Goal: Information Seeking & Learning: Learn about a topic

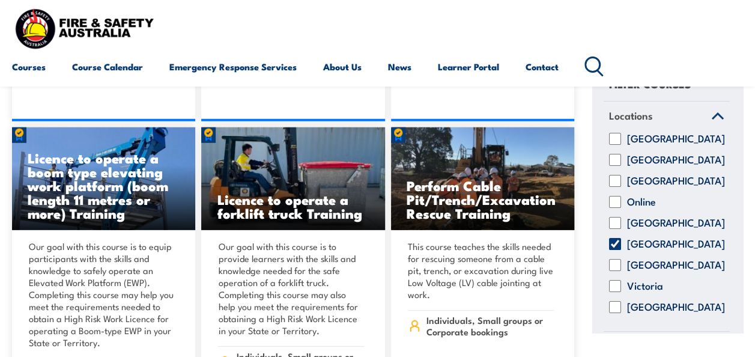
scroll to position [6052, 0]
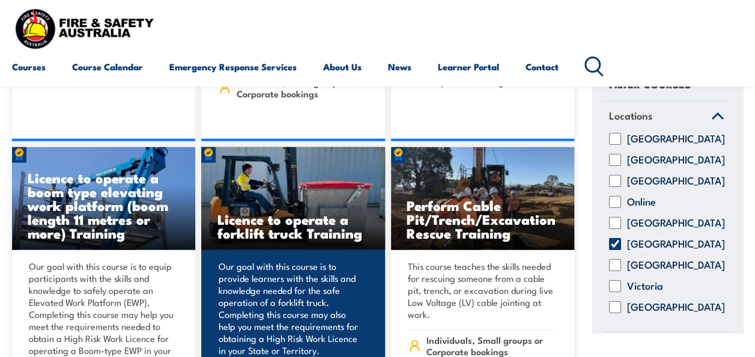
click at [268, 212] on h3 "Licence to operate a forklift truck Training" at bounding box center [293, 226] width 152 height 28
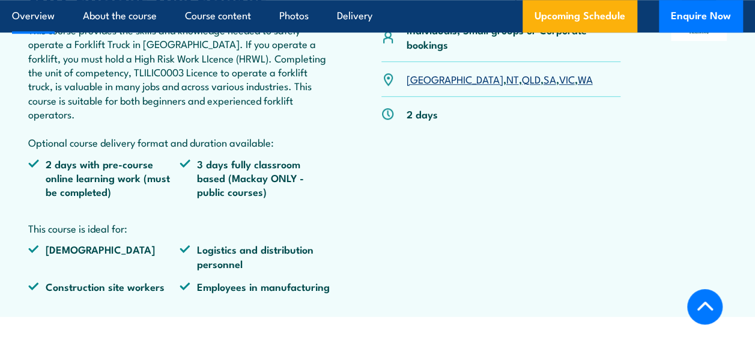
scroll to position [481, 0]
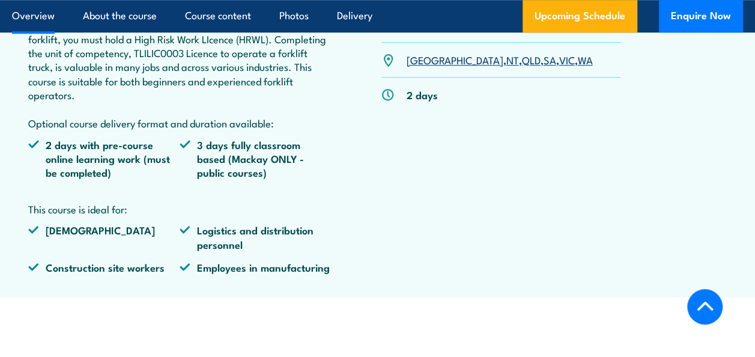
click at [543, 55] on link "SA" at bounding box center [549, 59] width 13 height 14
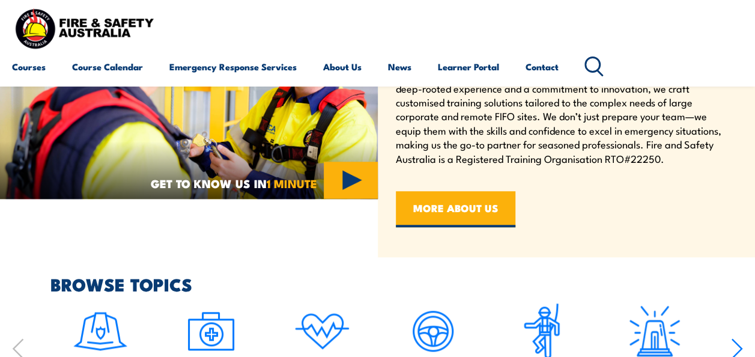
scroll to position [601, 0]
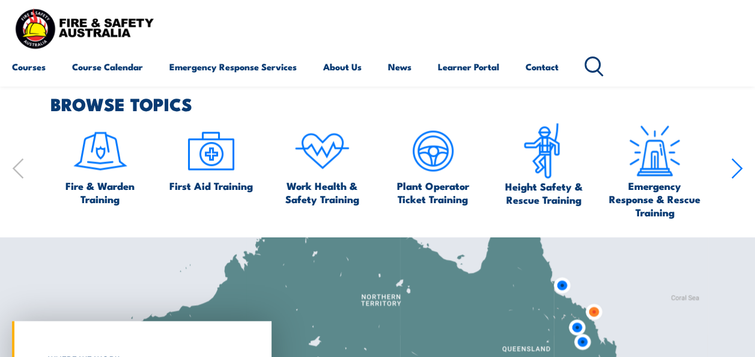
click at [734, 168] on icon "button" at bounding box center [737, 168] width 12 height 24
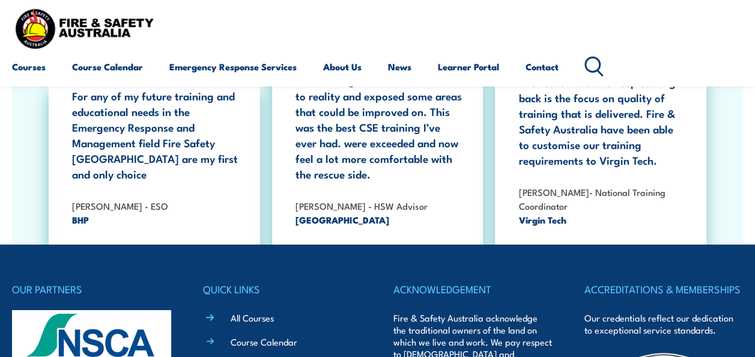
scroll to position [1923, 0]
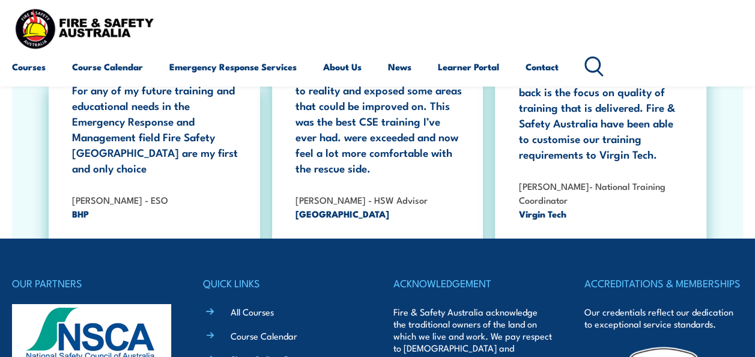
click at [595, 62] on icon at bounding box center [594, 66] width 19 height 20
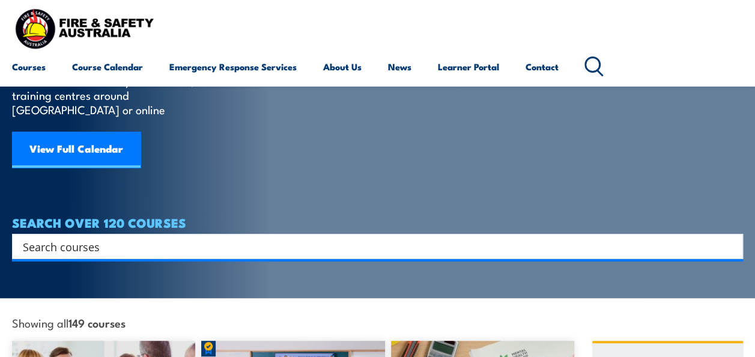
scroll to position [180, 0]
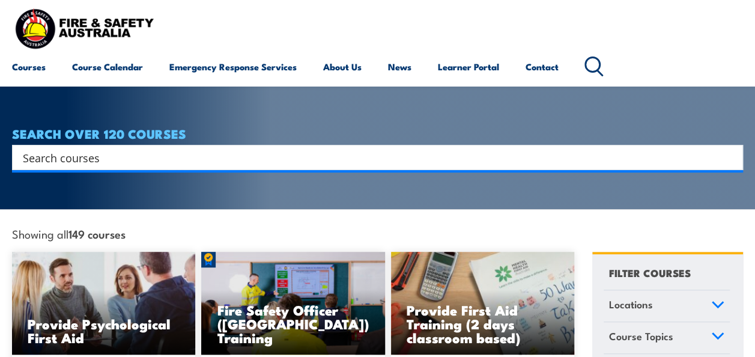
click at [102, 145] on div "Search" at bounding box center [377, 157] width 731 height 25
drag, startPoint x: 93, startPoint y: 139, endPoint x: 89, endPoint y: 148, distance: 9.2
click at [93, 148] on input "Search input" at bounding box center [370, 157] width 694 height 18
type input "spill kit"
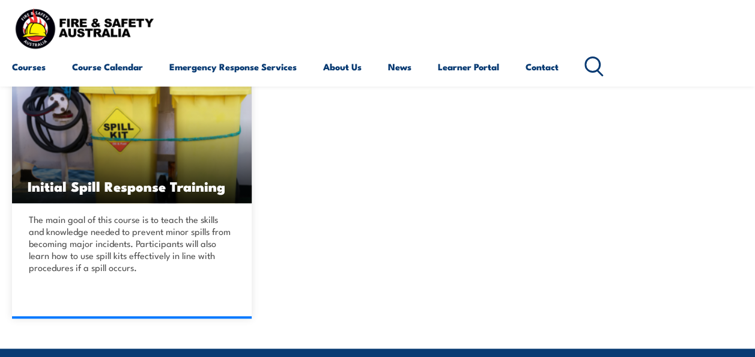
scroll to position [300, 0]
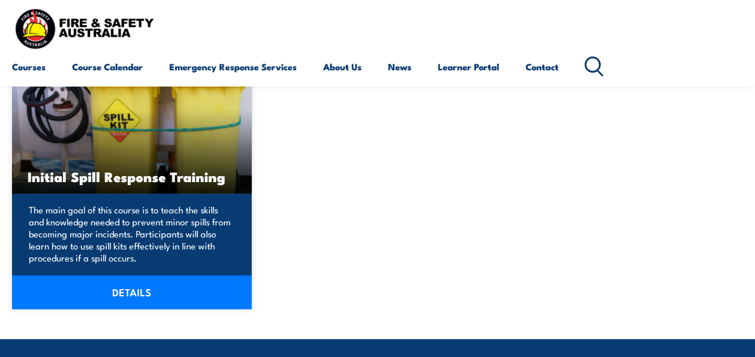
click at [174, 153] on img at bounding box center [132, 126] width 240 height 134
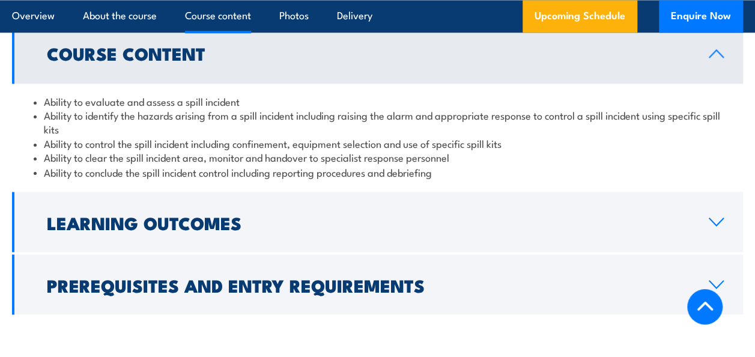
scroll to position [961, 0]
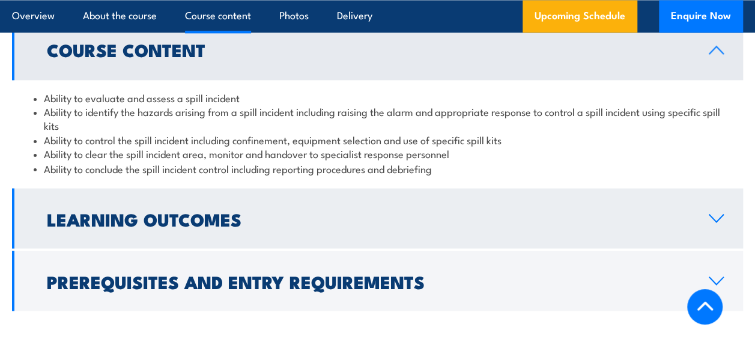
click at [175, 210] on h2 "Learning Outcomes" at bounding box center [368, 218] width 643 height 16
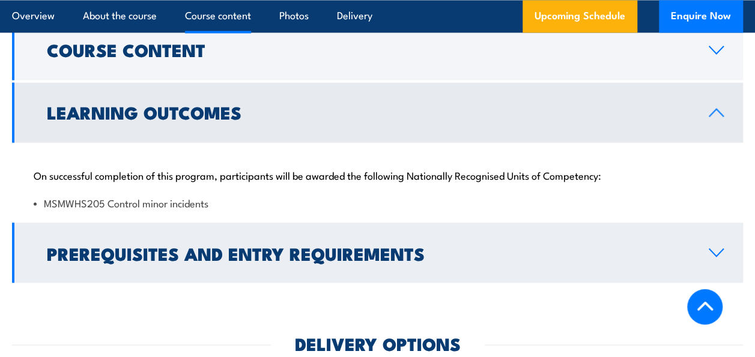
click at [117, 245] on h2 "Prerequisites and Entry Requirements" at bounding box center [368, 253] width 643 height 16
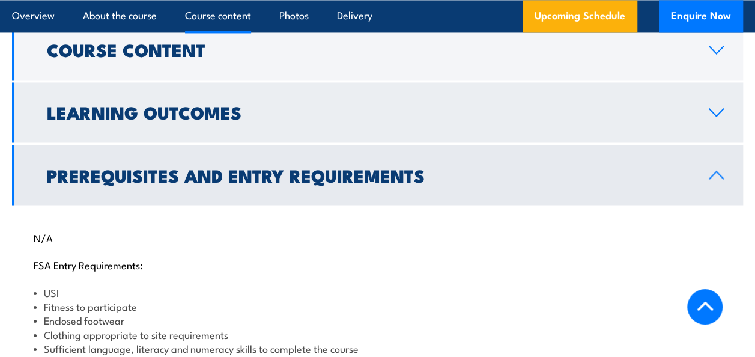
scroll to position [901, 0]
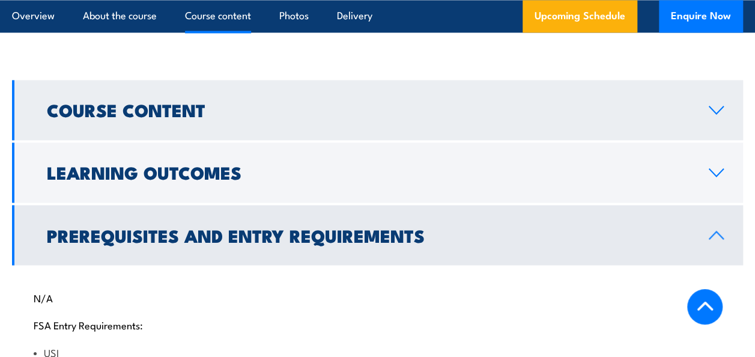
click at [175, 103] on h2 "Course Content" at bounding box center [368, 110] width 643 height 16
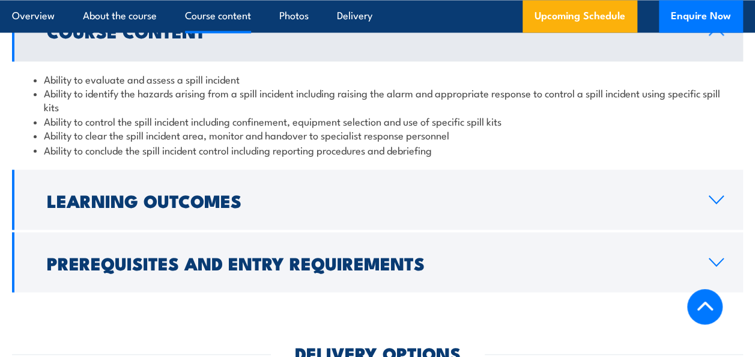
scroll to position [961, 0]
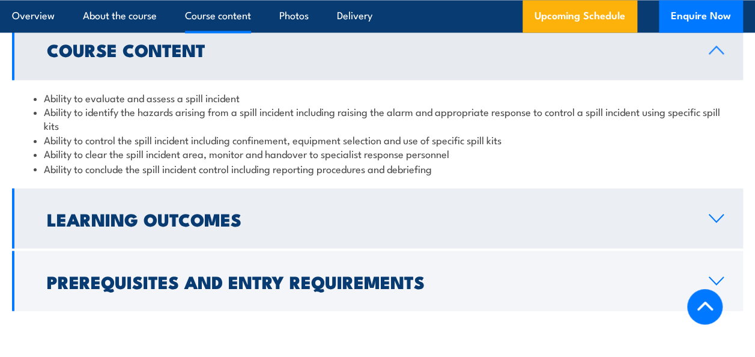
click at [214, 224] on h2 "Learning Outcomes" at bounding box center [368, 218] width 643 height 16
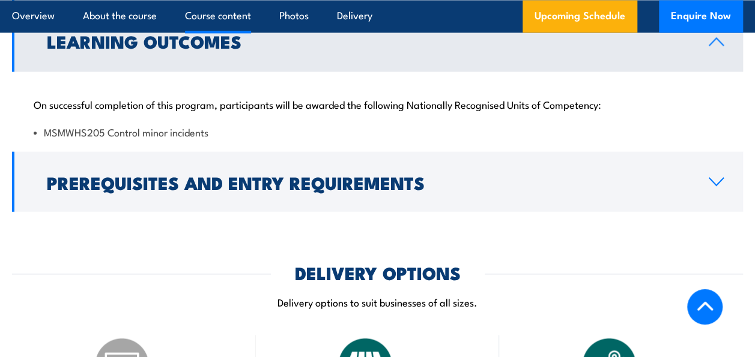
scroll to position [1021, 0]
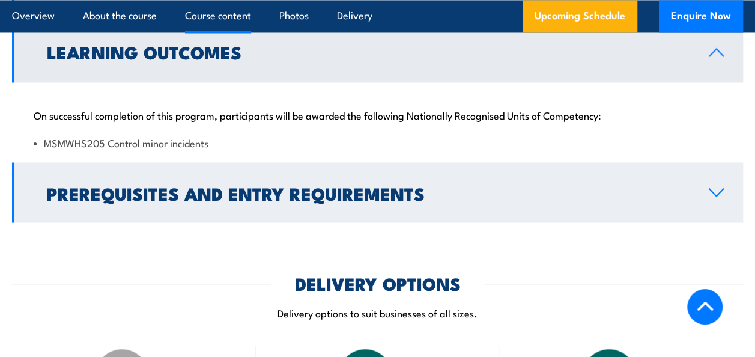
click at [213, 184] on h2 "Prerequisites and Entry Requirements" at bounding box center [368, 192] width 643 height 16
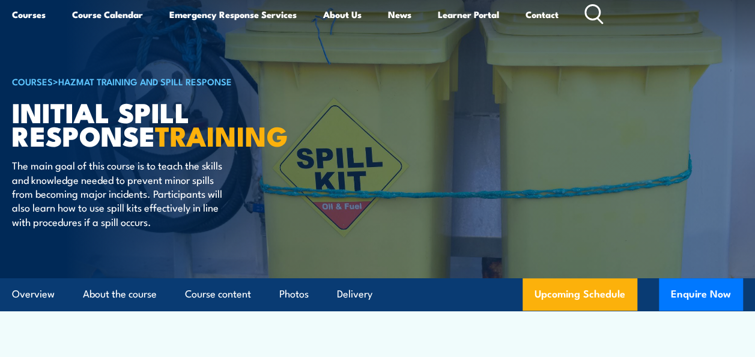
scroll to position [0, 0]
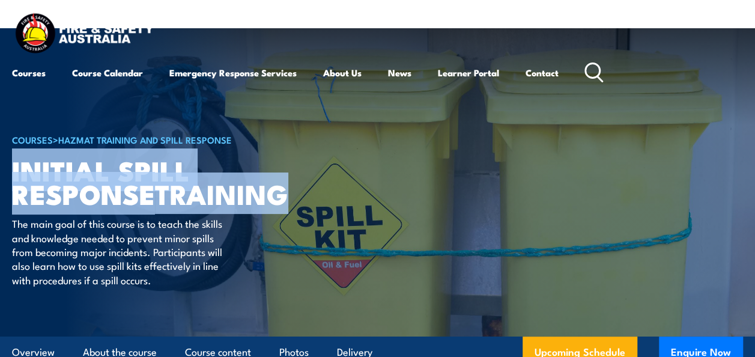
drag, startPoint x: 300, startPoint y: 190, endPoint x: 12, endPoint y: 169, distance: 289.2
click at [12, 169] on h1 "Initial Spill Response TRAINING" at bounding box center [160, 181] width 297 height 47
drag, startPoint x: 12, startPoint y: 169, endPoint x: 66, endPoint y: 179, distance: 54.9
copy h1 "Initial Spill Response TRAINING"
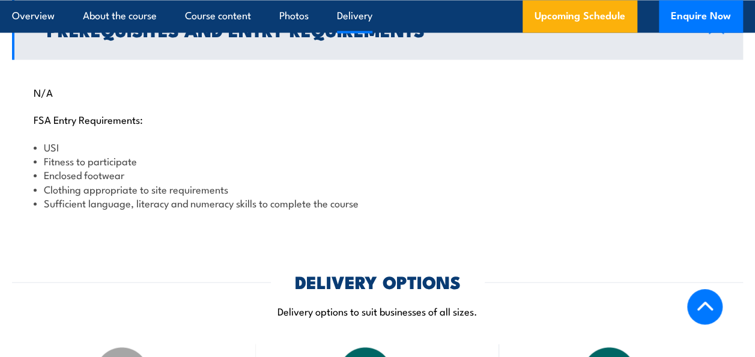
scroll to position [901, 0]
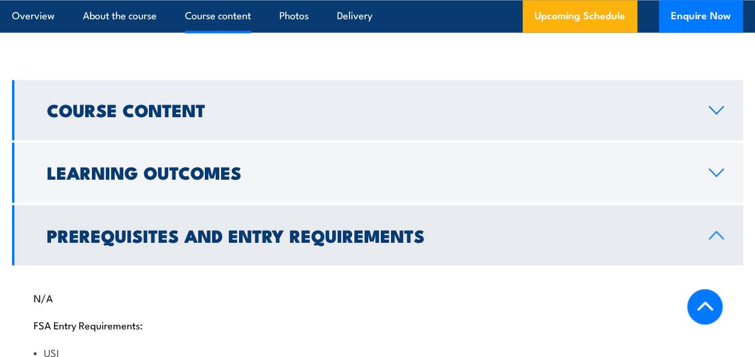
click at [209, 123] on link "Course Content" at bounding box center [377, 110] width 731 height 60
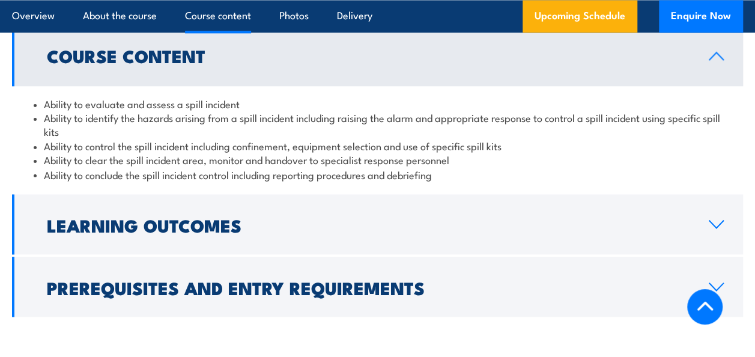
scroll to position [1021, 0]
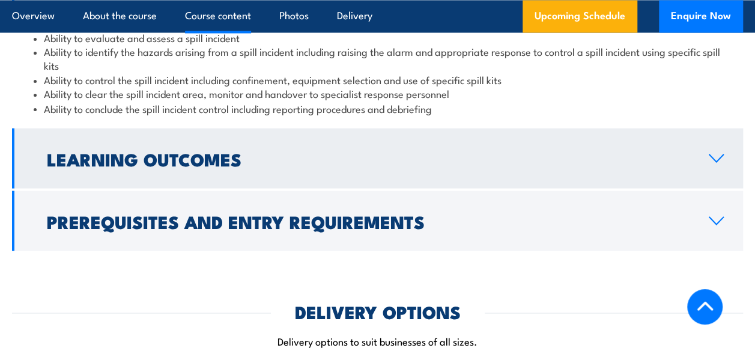
click at [201, 184] on link "Learning Outcomes" at bounding box center [377, 158] width 731 height 60
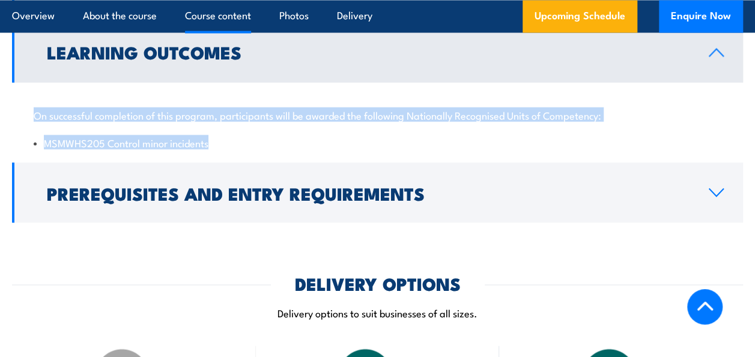
drag, startPoint x: 228, startPoint y: 143, endPoint x: 26, endPoint y: 113, distance: 204.7
click at [26, 113] on div "On successful completion of this program, participants will be awarded the foll…" at bounding box center [377, 121] width 731 height 78
drag, startPoint x: 26, startPoint y: 113, endPoint x: 71, endPoint y: 112, distance: 45.1
copy div "On successful completion of this program, participants will be awarded the foll…"
click at [282, 150] on div "On successful completion of this program, participants will be awarded the foll…" at bounding box center [377, 121] width 731 height 78
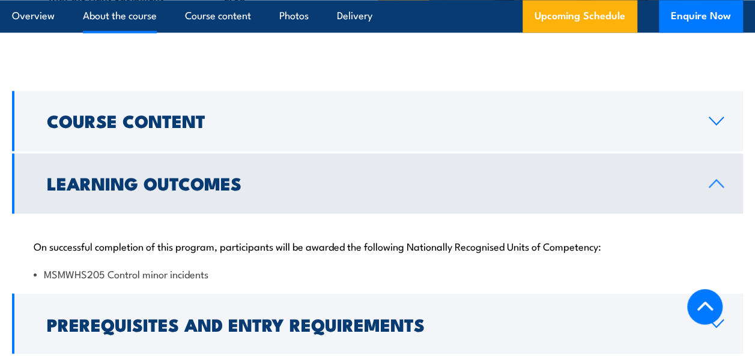
scroll to position [901, 0]
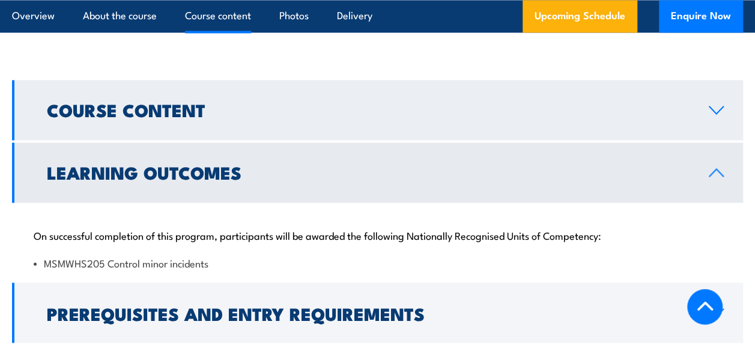
click at [721, 109] on icon at bounding box center [717, 109] width 14 height 7
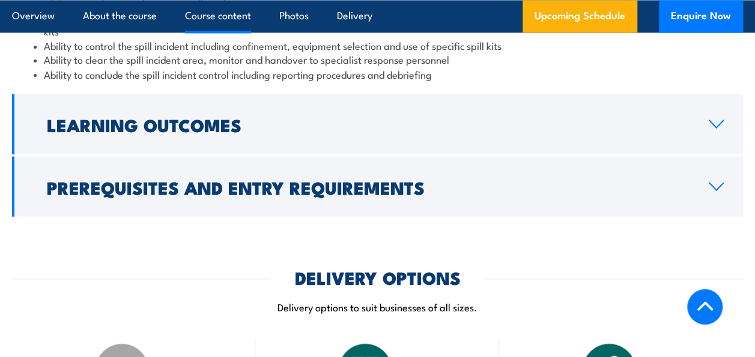
scroll to position [1081, 0]
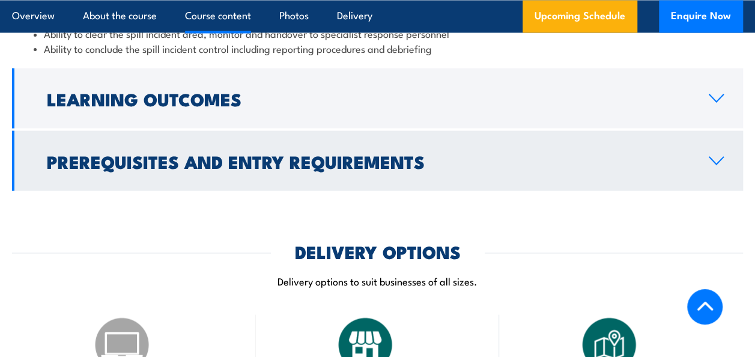
click at [269, 163] on h2 "Prerequisites and Entry Requirements" at bounding box center [368, 161] width 643 height 16
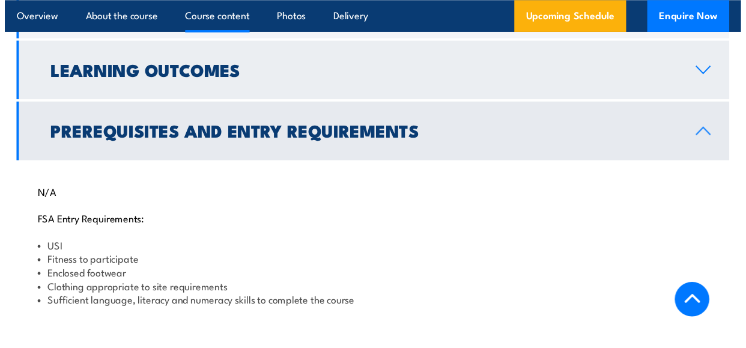
scroll to position [932, 0]
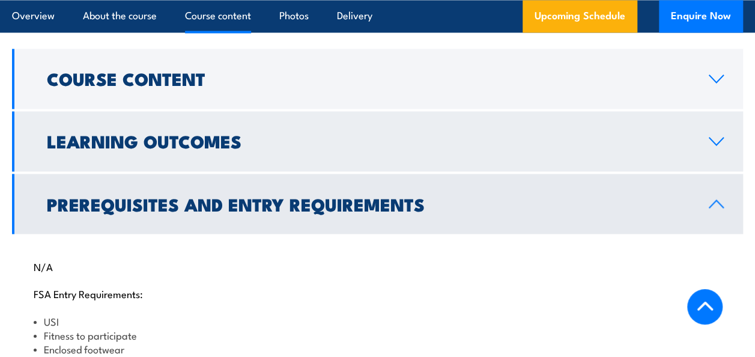
click at [181, 147] on h2 "Learning Outcomes" at bounding box center [368, 141] width 643 height 16
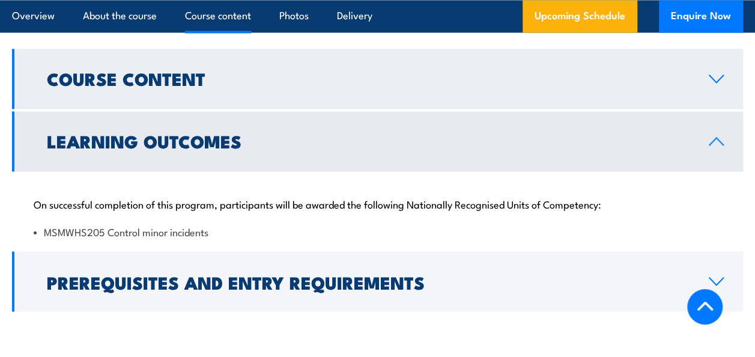
click at [276, 81] on h2 "Course Content" at bounding box center [368, 78] width 643 height 16
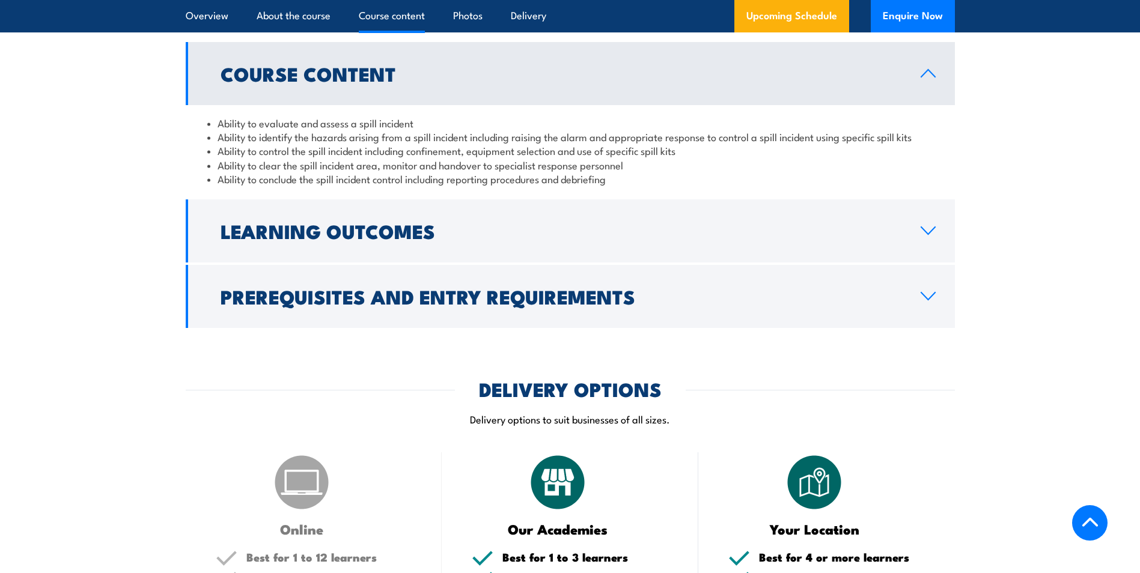
scroll to position [938, 0]
drag, startPoint x: 1077, startPoint y: 188, endPoint x: 1077, endPoint y: 177, distance: 11.4
click at [755, 188] on section "Course Content Ability to evaluate and assess a spill incident Ability to ident…" at bounding box center [570, 184] width 1140 height 286
